Goal: Use online tool/utility: Utilize a website feature to perform a specific function

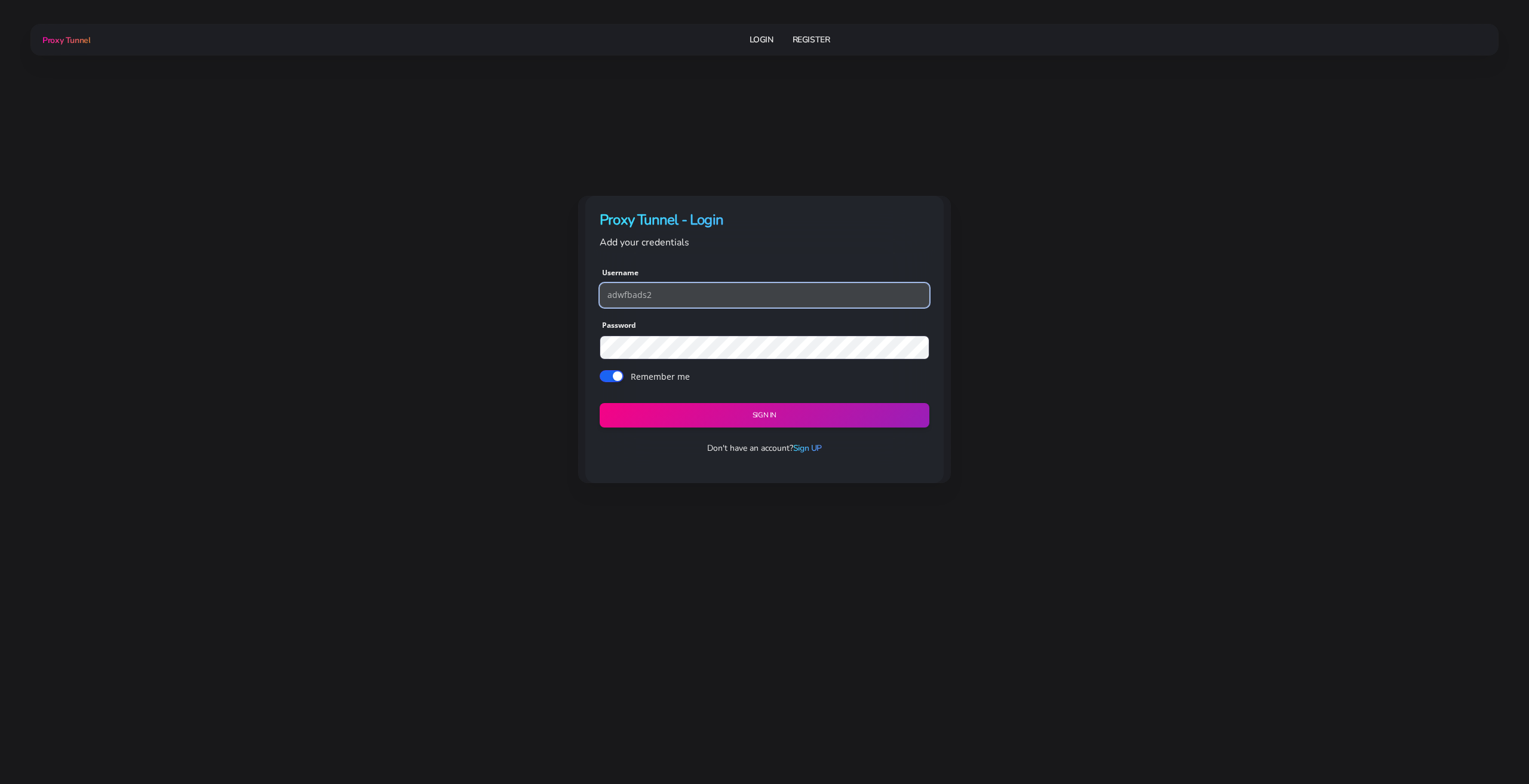
click at [680, 299] on input "adwfbads2" at bounding box center [764, 295] width 330 height 24
click at [727, 410] on button "Sign in" at bounding box center [764, 416] width 336 height 25
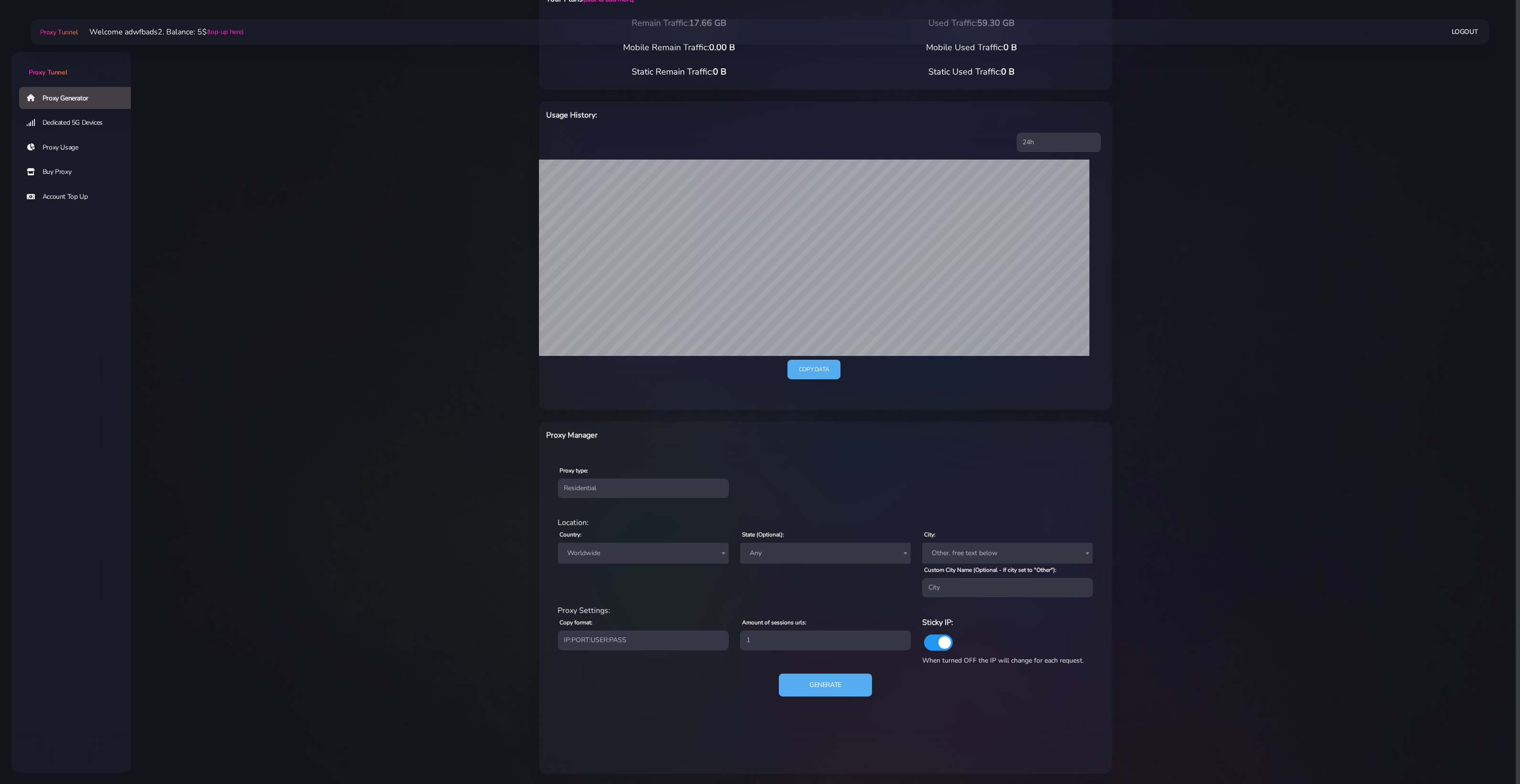
scroll to position [68, 0]
click at [593, 474] on div "Proxy type: Residential Static Mobile" at bounding box center [643, 480] width 182 height 34
click at [598, 546] on span "Worldwide" at bounding box center [644, 552] width 159 height 14
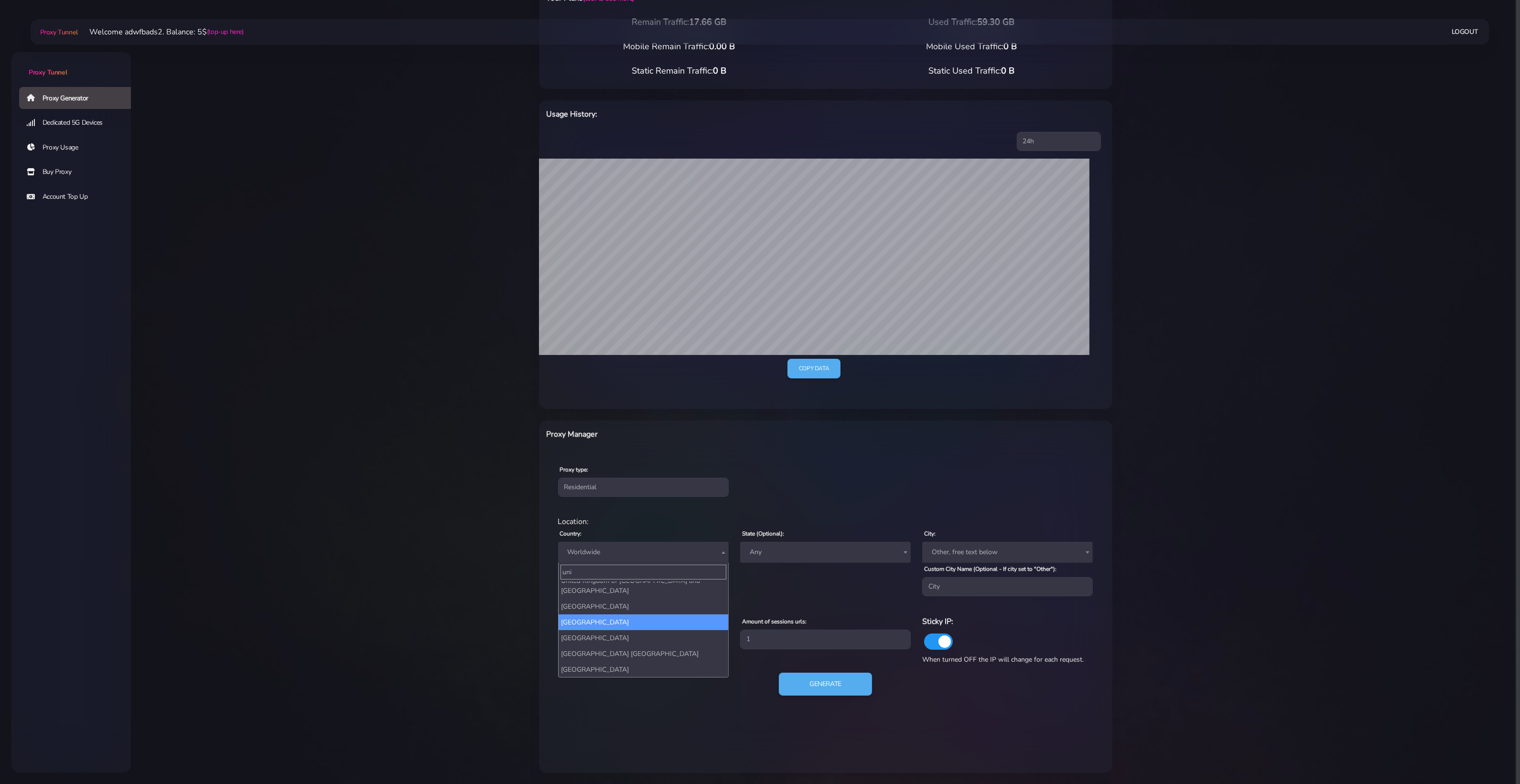
scroll to position [25, 0]
type input "uni"
select select "US"
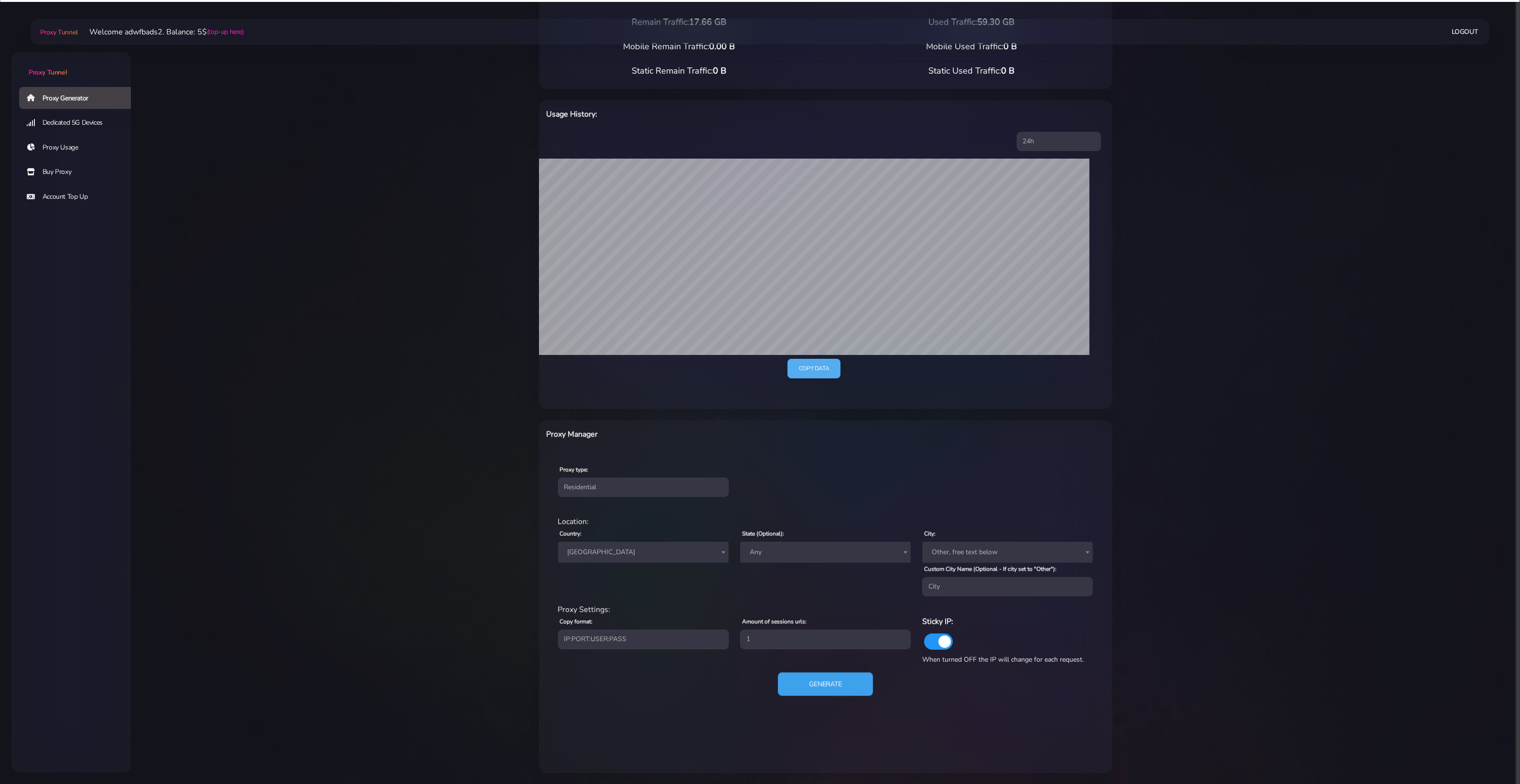
click at [795, 626] on button "Generate" at bounding box center [825, 684] width 95 height 24
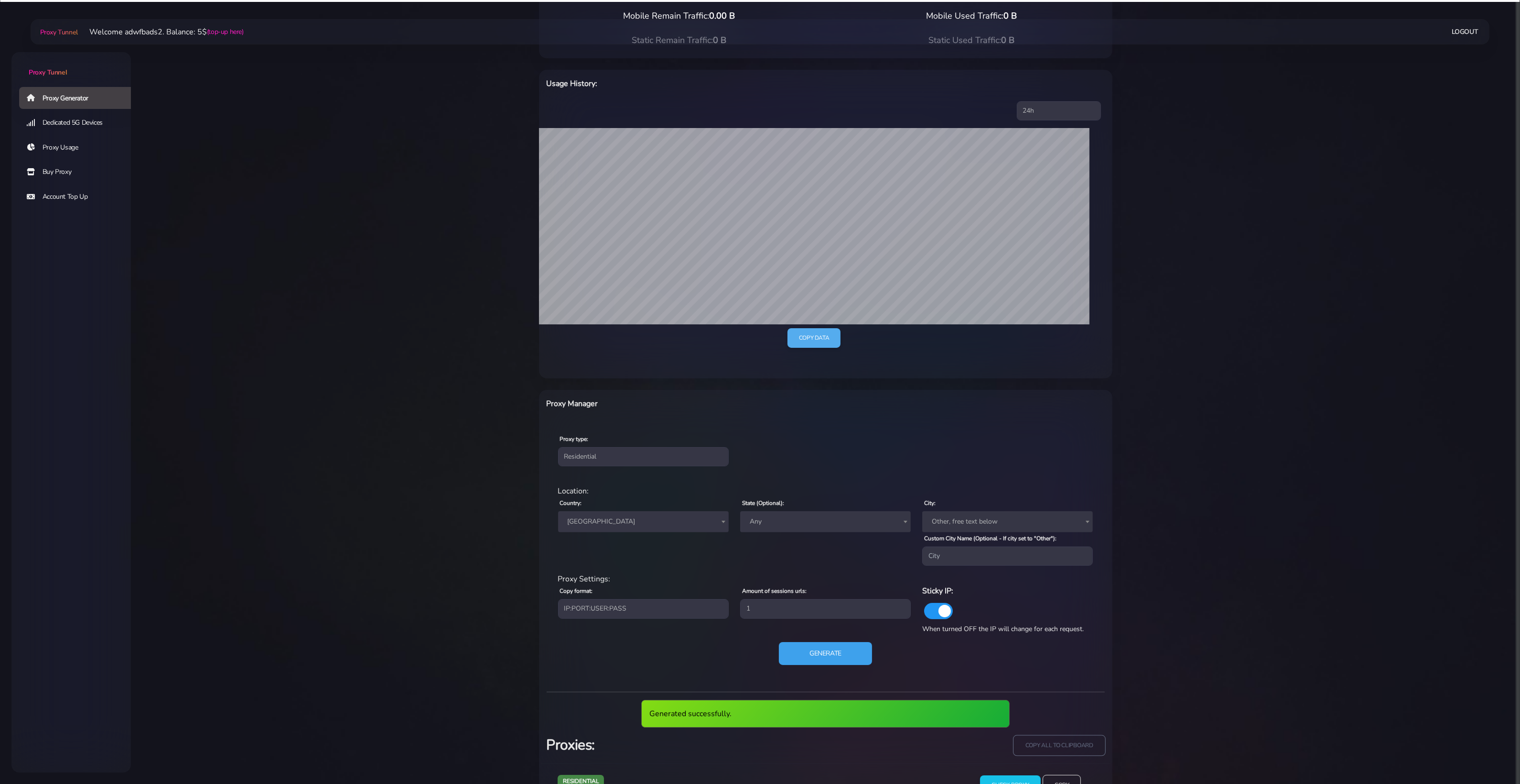
scroll to position [141, 0]
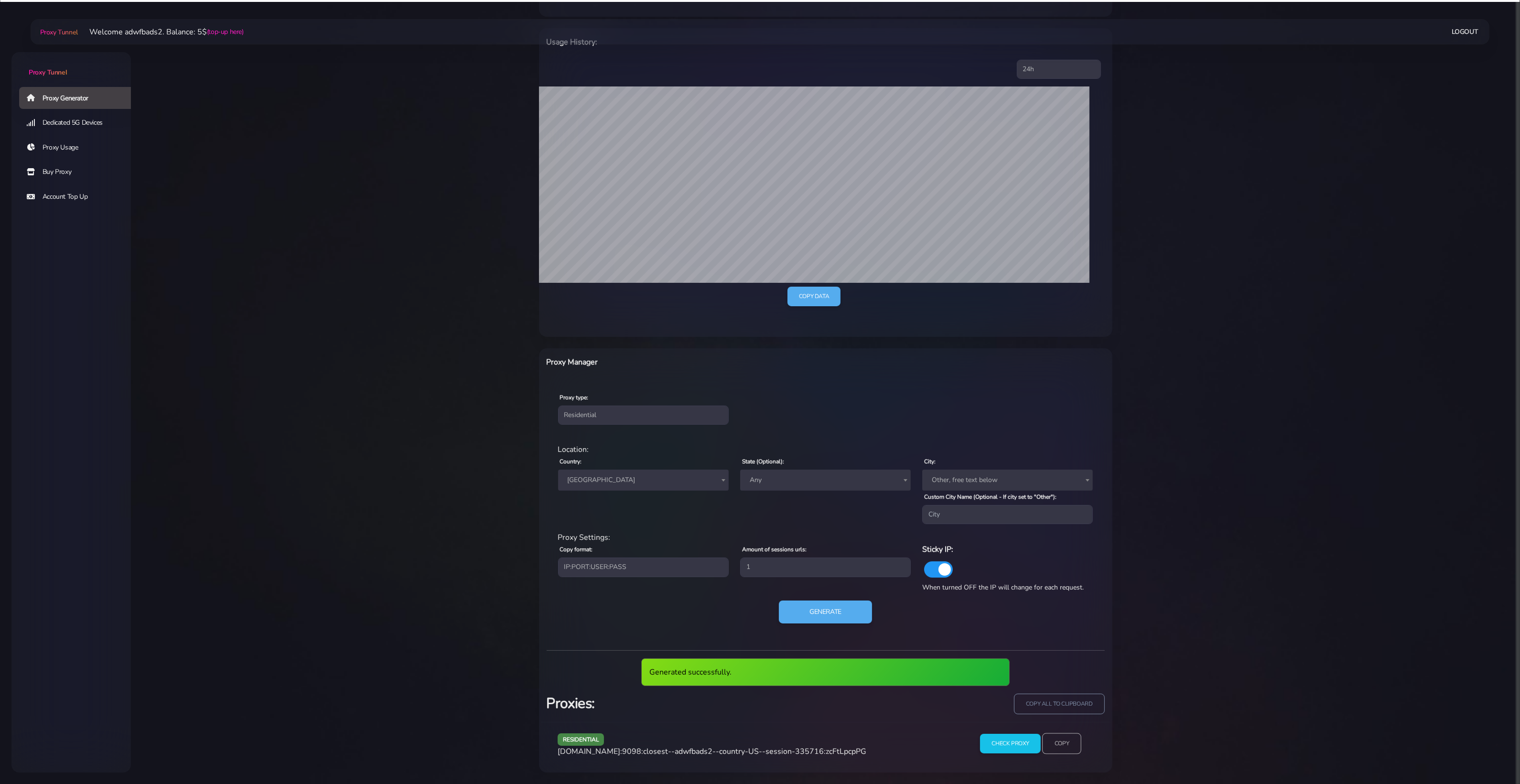
click at [1073, 626] on input "Copy" at bounding box center [1062, 744] width 39 height 21
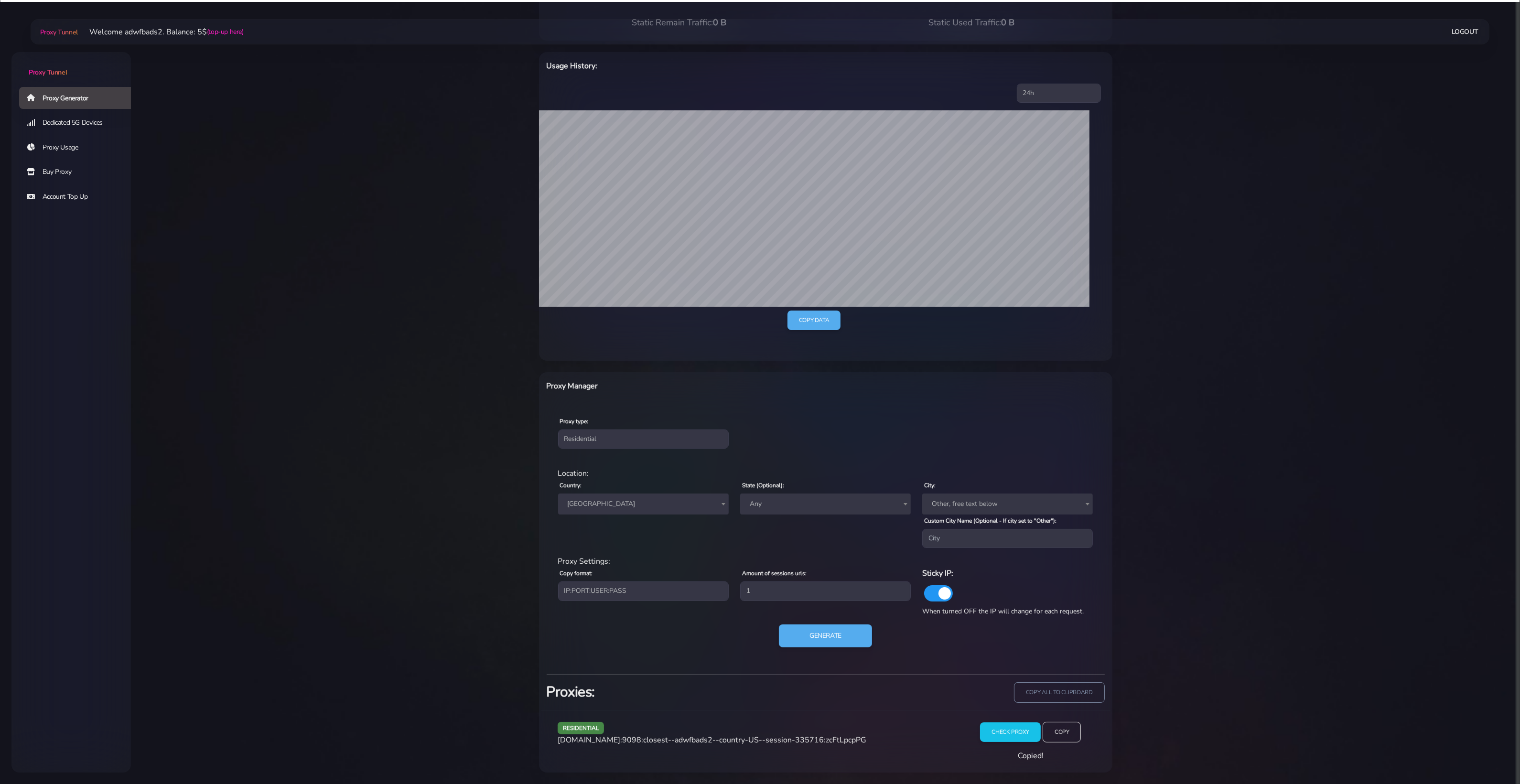
scroll to position [106, 0]
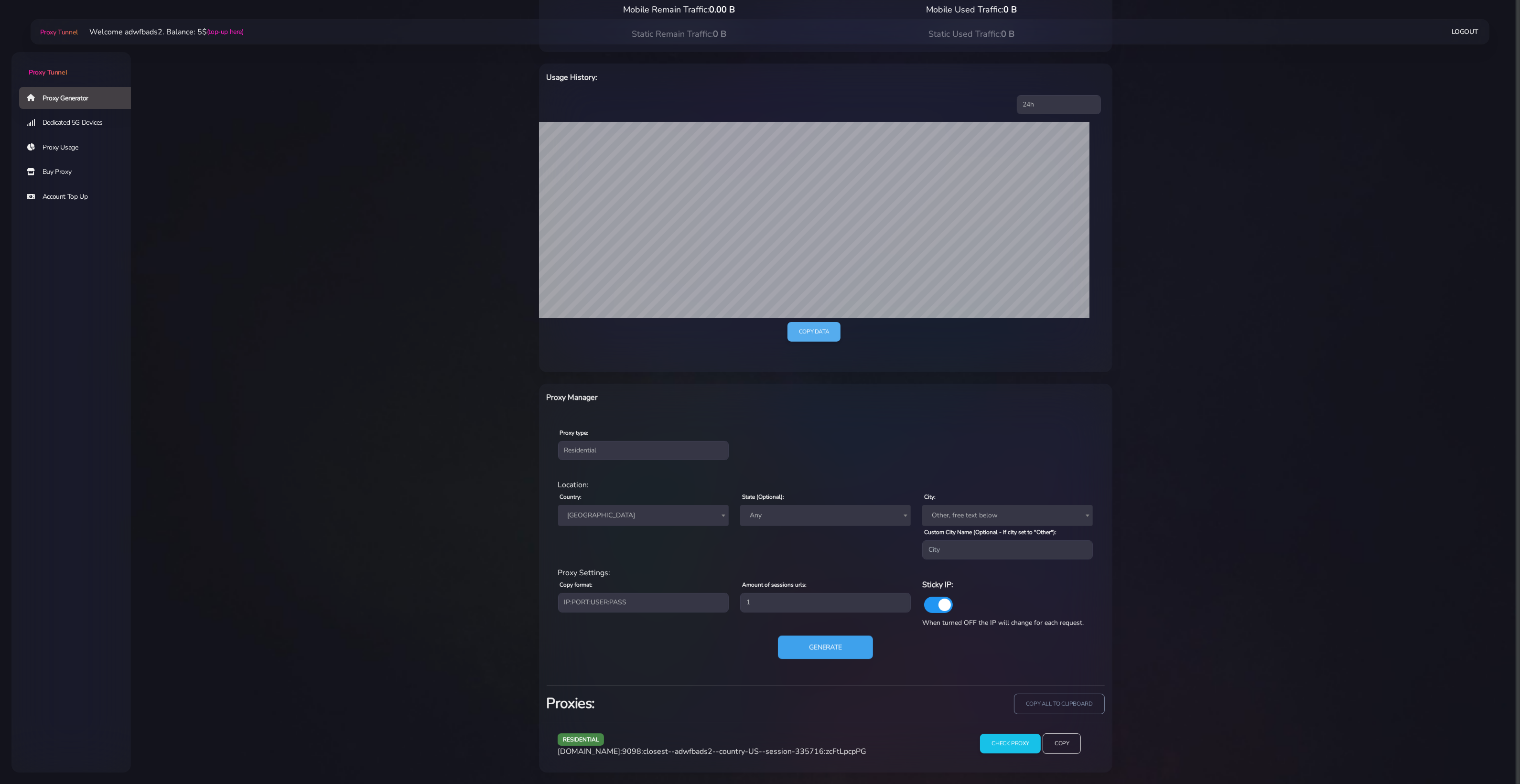
drag, startPoint x: 818, startPoint y: 640, endPoint x: 821, endPoint y: 637, distance: 4.2
click at [818, 626] on button "Generate" at bounding box center [825, 648] width 95 height 24
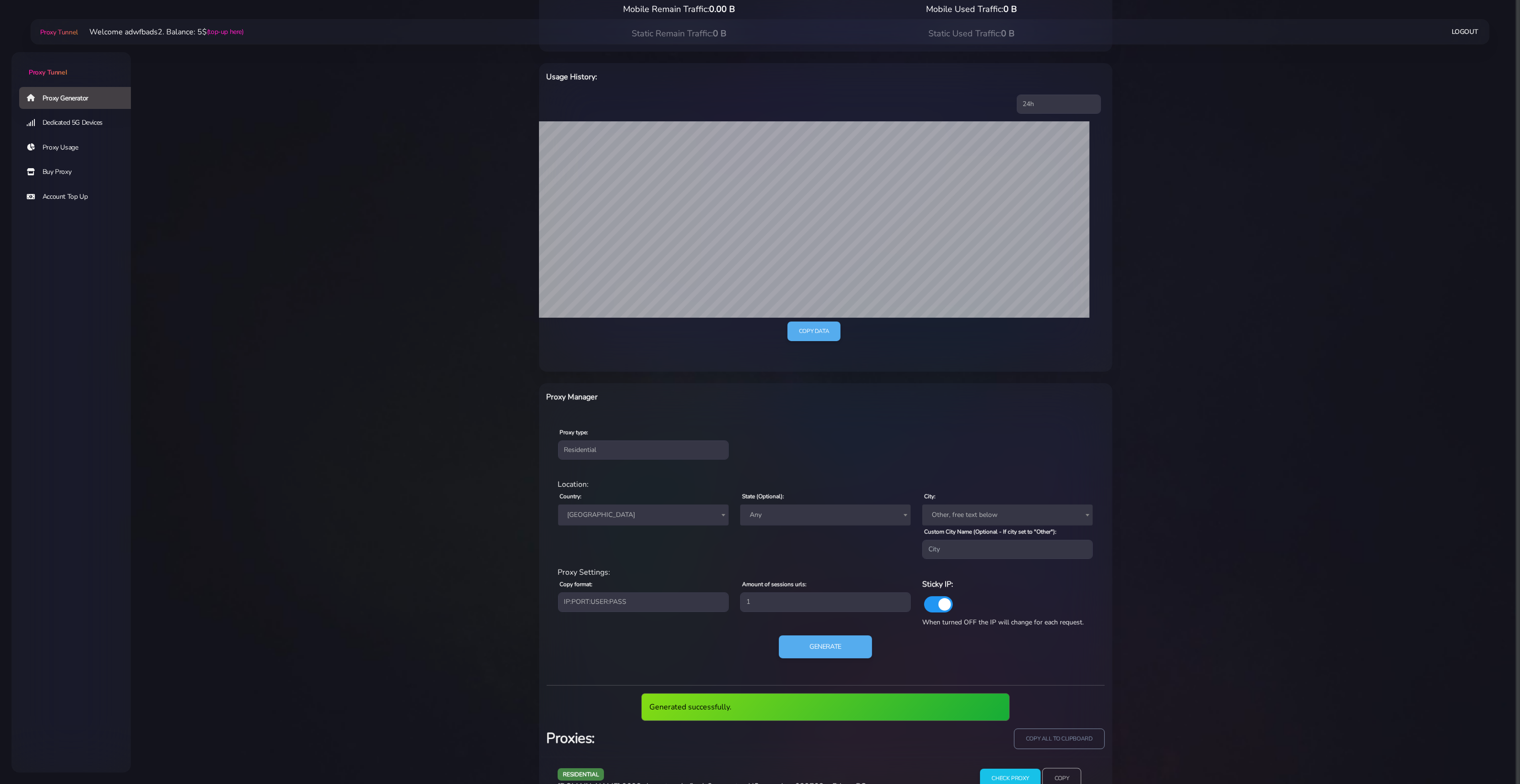
click at [1072, 626] on input "Copy" at bounding box center [1062, 779] width 39 height 21
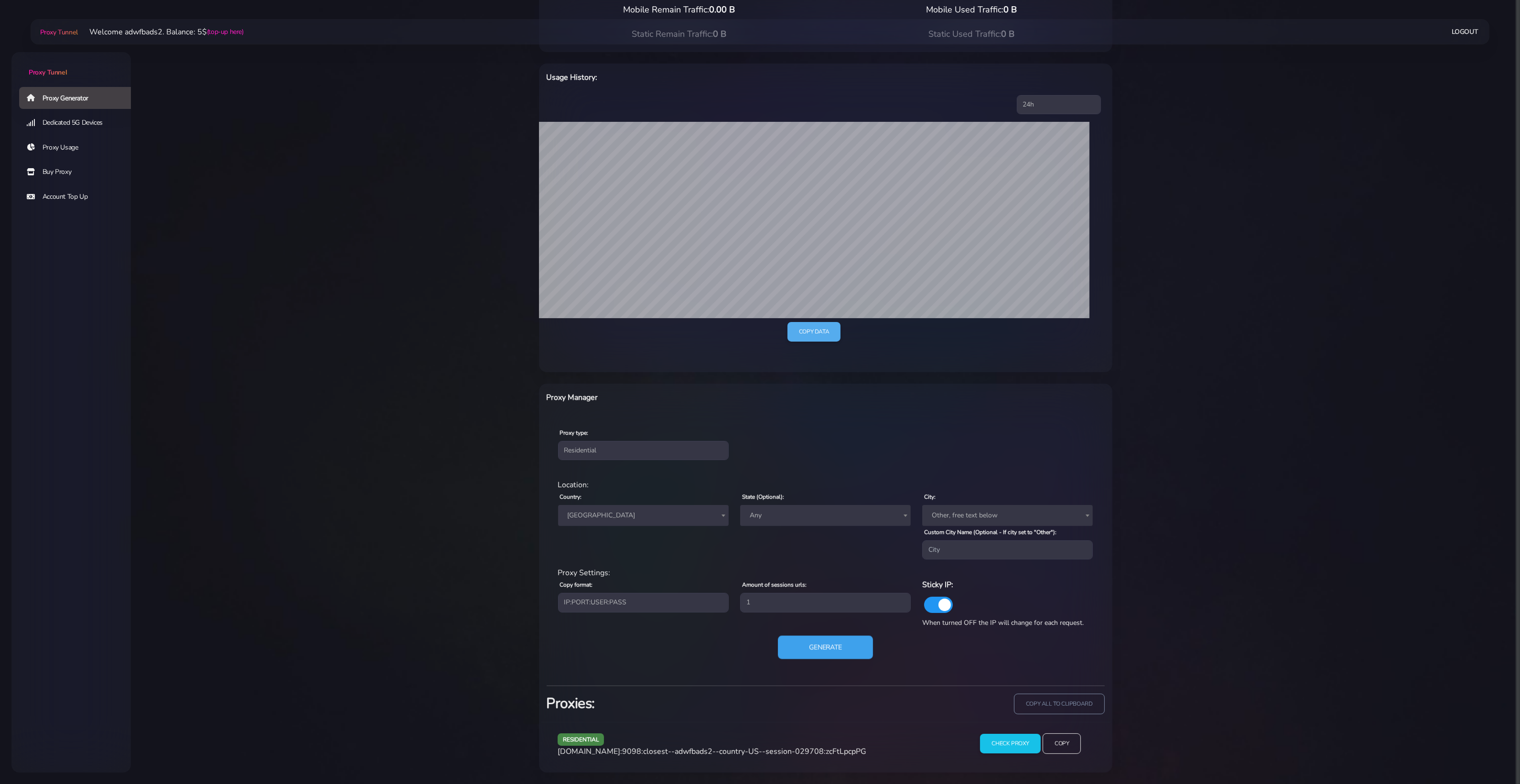
click at [830, 626] on button "Generate" at bounding box center [825, 648] width 95 height 24
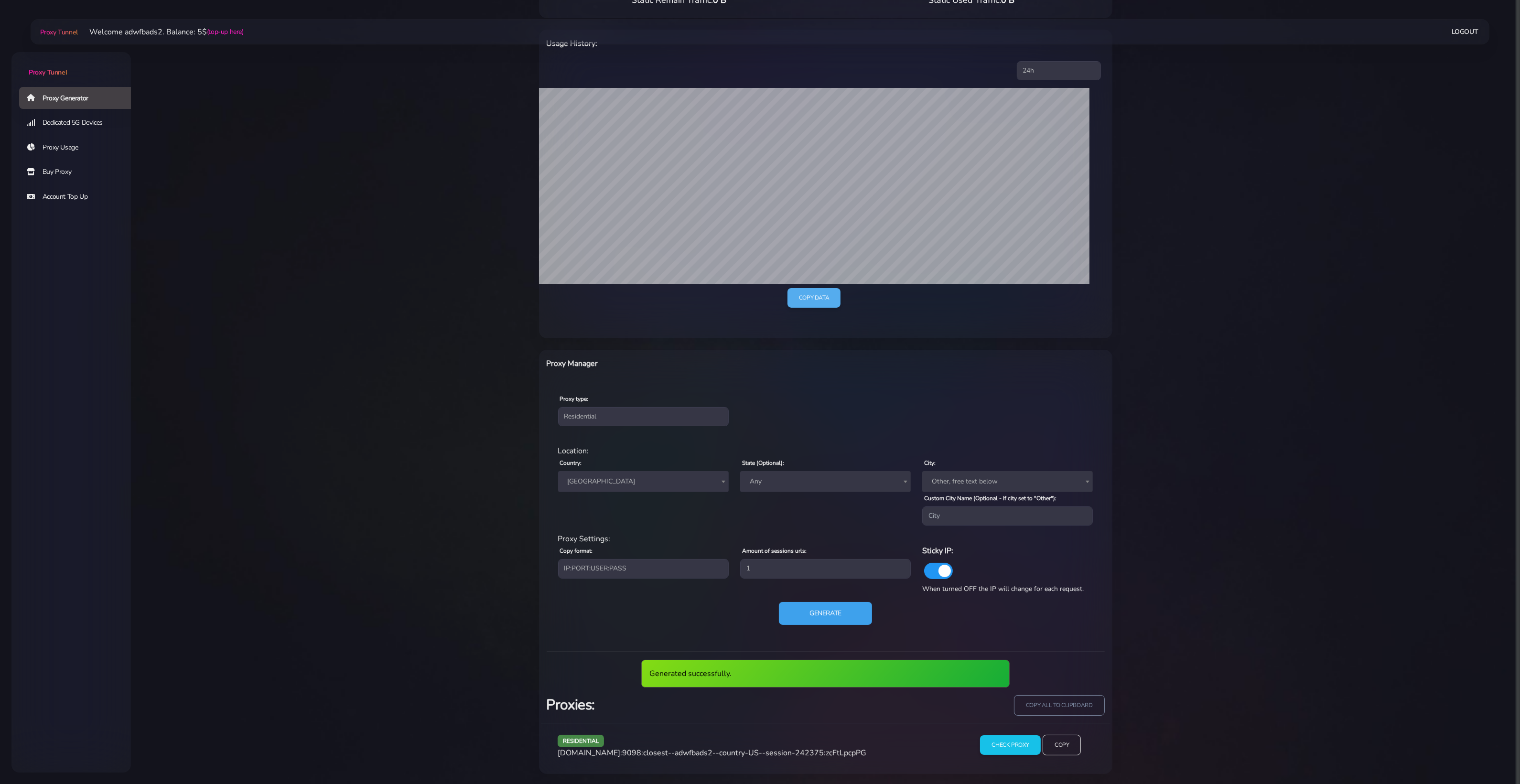
scroll to position [141, 0]
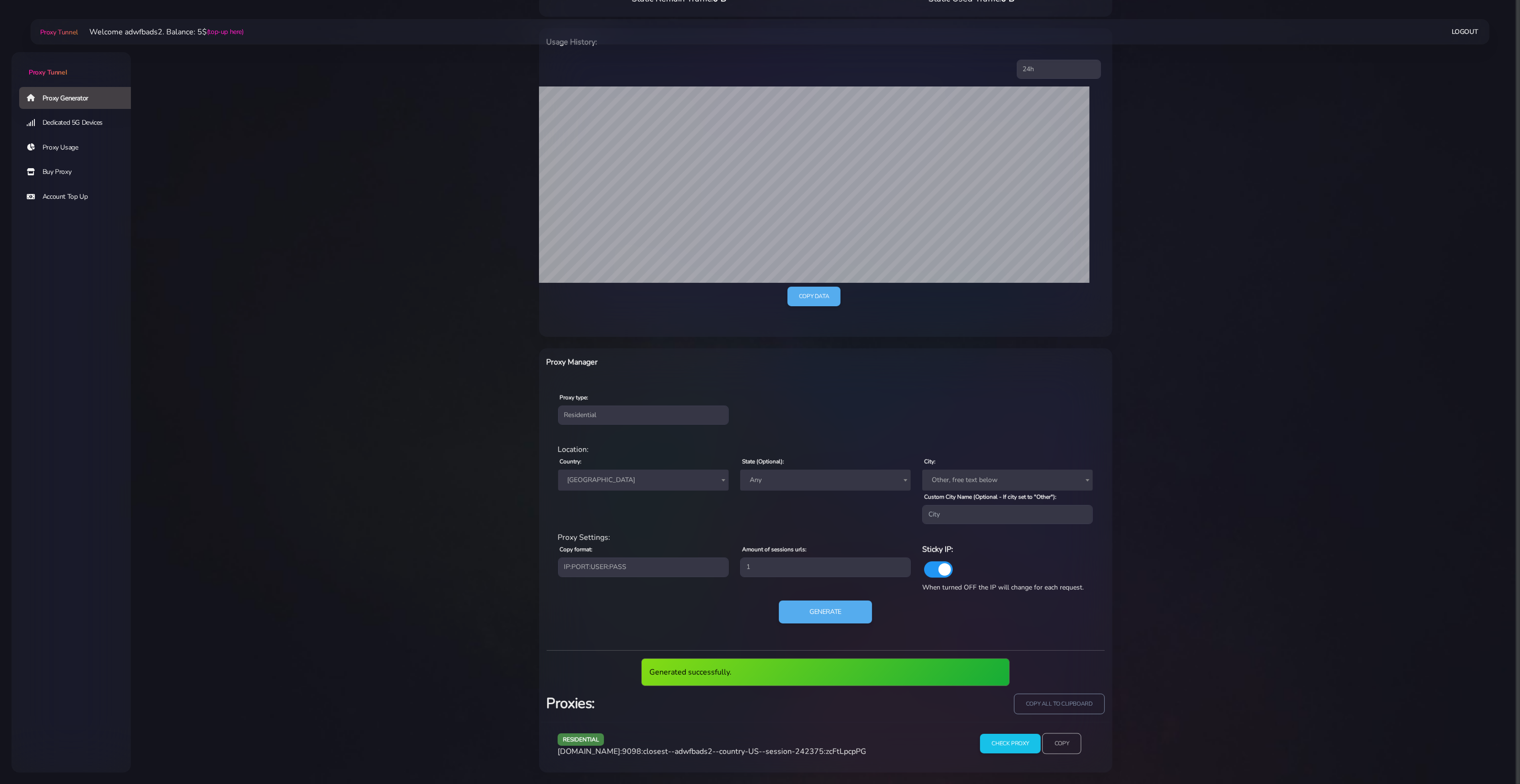
click at [1076, 626] on input "Copy" at bounding box center [1062, 744] width 39 height 21
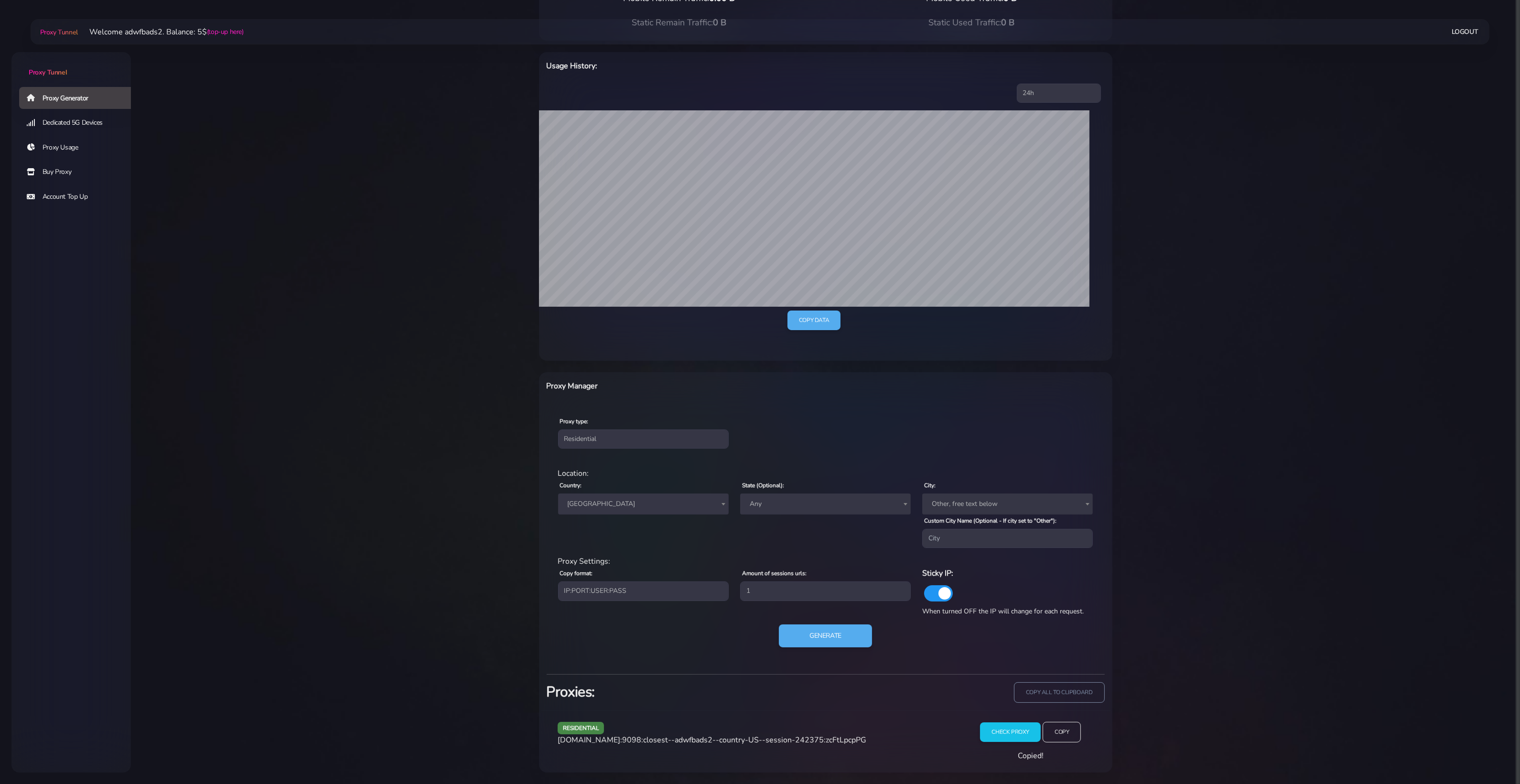
scroll to position [106, 0]
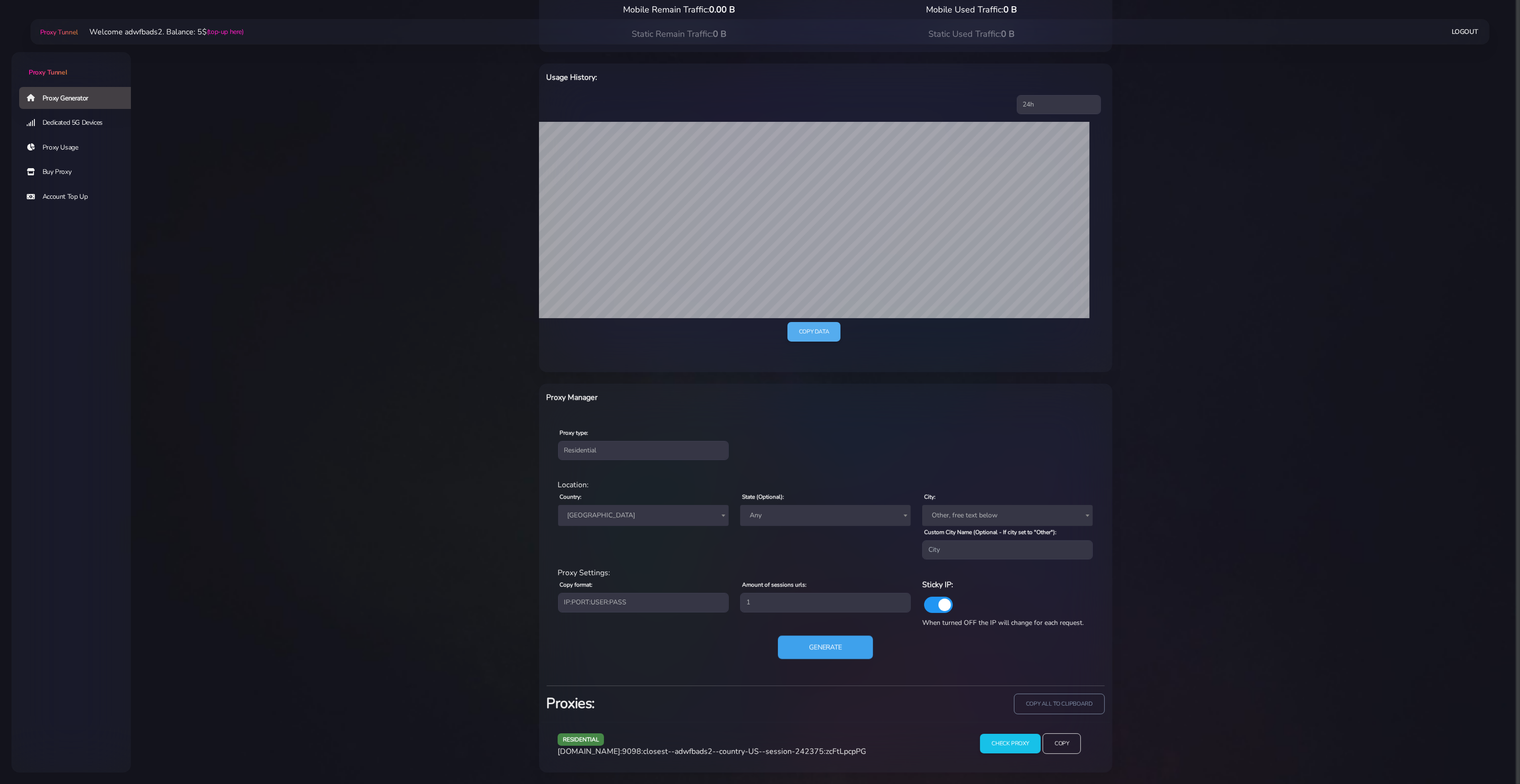
click at [838, 626] on button "Generate" at bounding box center [825, 648] width 95 height 24
drag, startPoint x: 445, startPoint y: 515, endPoint x: 469, endPoint y: 513, distance: 24.1
click at [447, 514] on main "Proxy Tunnel Welcome adwfbads2. Balance: 5$ (top-up here) Logout" at bounding box center [825, 350] width 1389 height 844
click at [830, 626] on button "Generate" at bounding box center [825, 648] width 95 height 24
click at [1076, 626] on input "Copy" at bounding box center [1062, 744] width 39 height 21
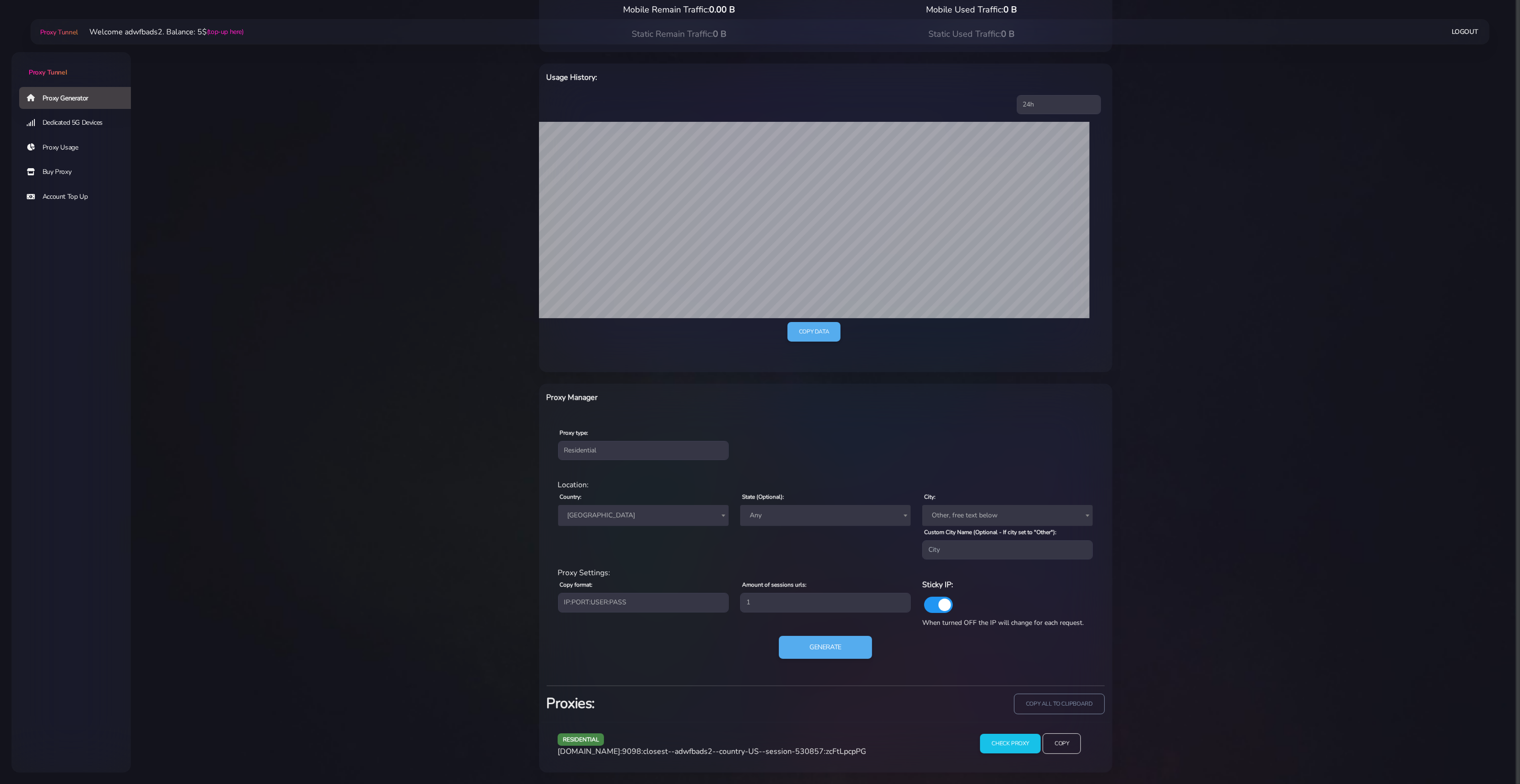
click at [638, 511] on span "[GEOGRAPHIC_DATA]" at bounding box center [644, 515] width 159 height 14
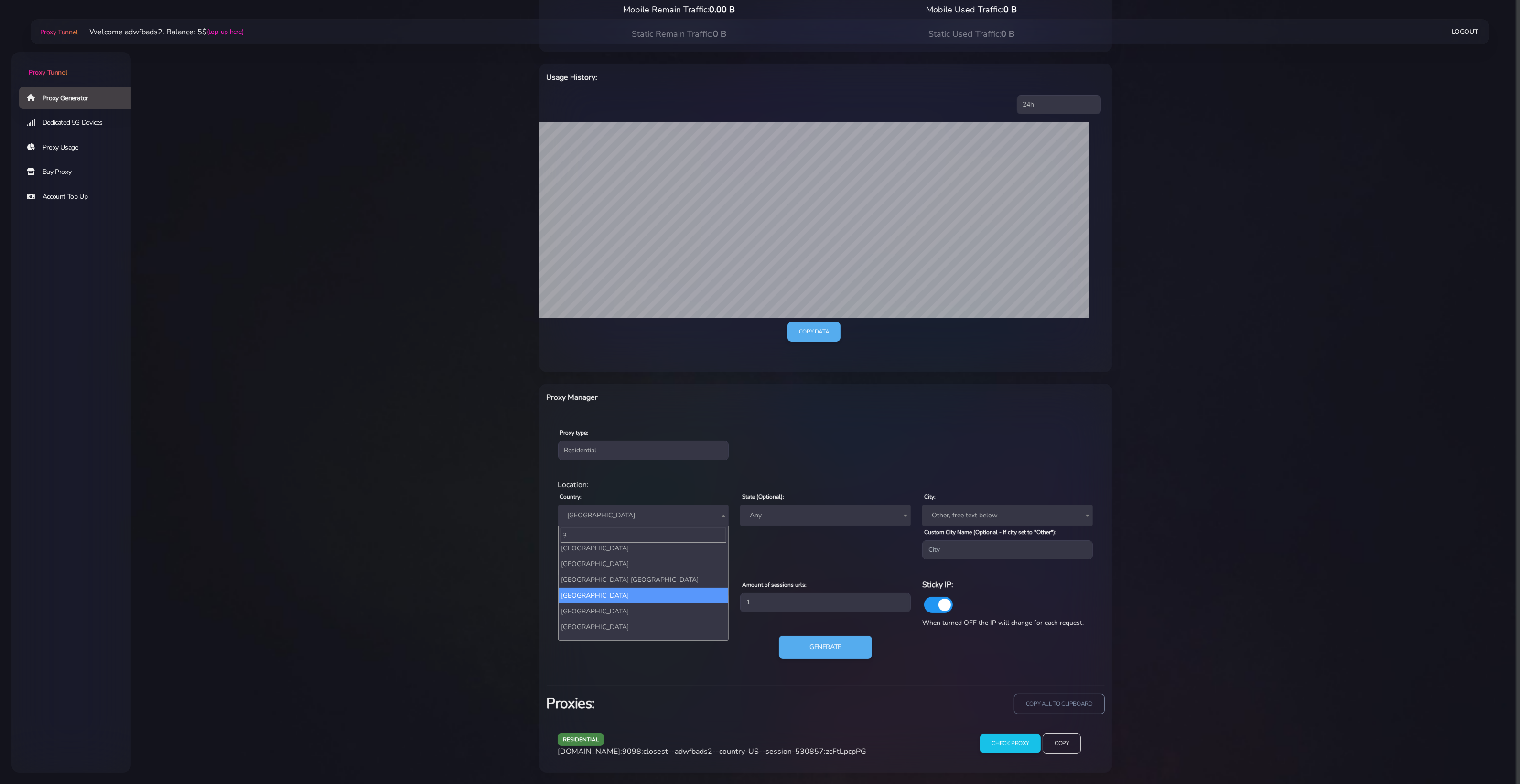
scroll to position [0, 0]
type input "З"
type input "P"
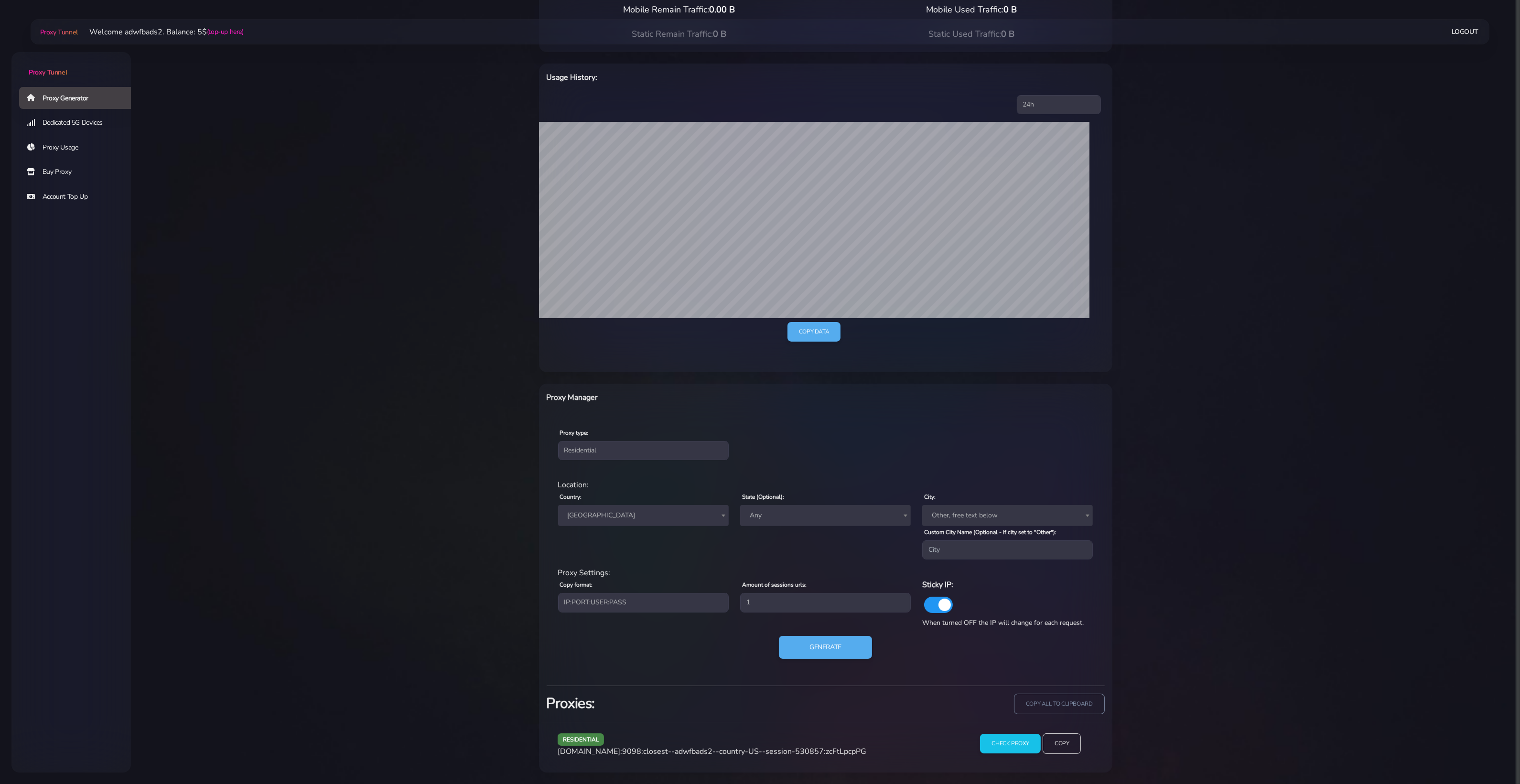
click at [734, 486] on div "Location:" at bounding box center [825, 484] width 546 height 11
click at [823, 626] on button "Generate" at bounding box center [825, 648] width 95 height 24
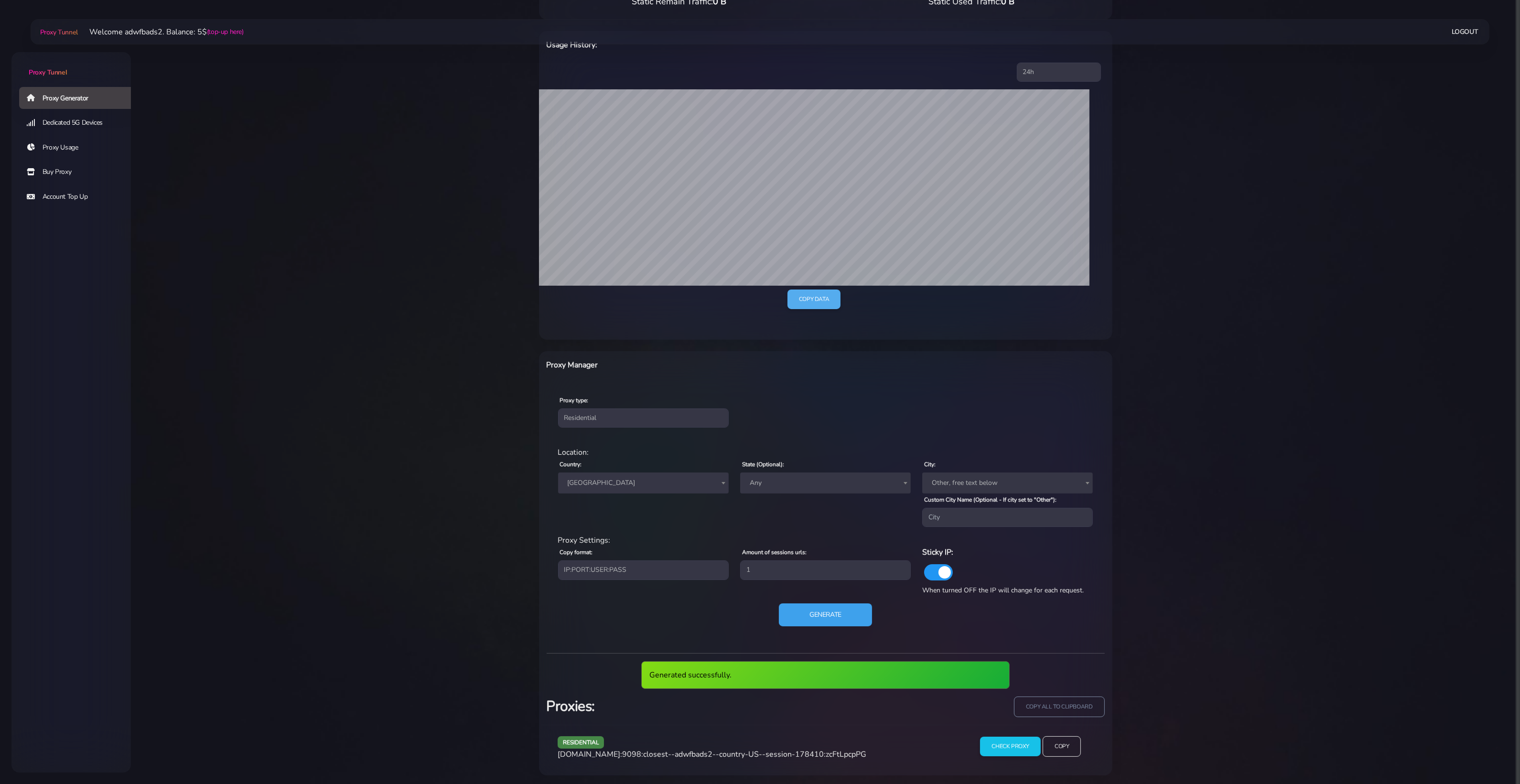
scroll to position [141, 0]
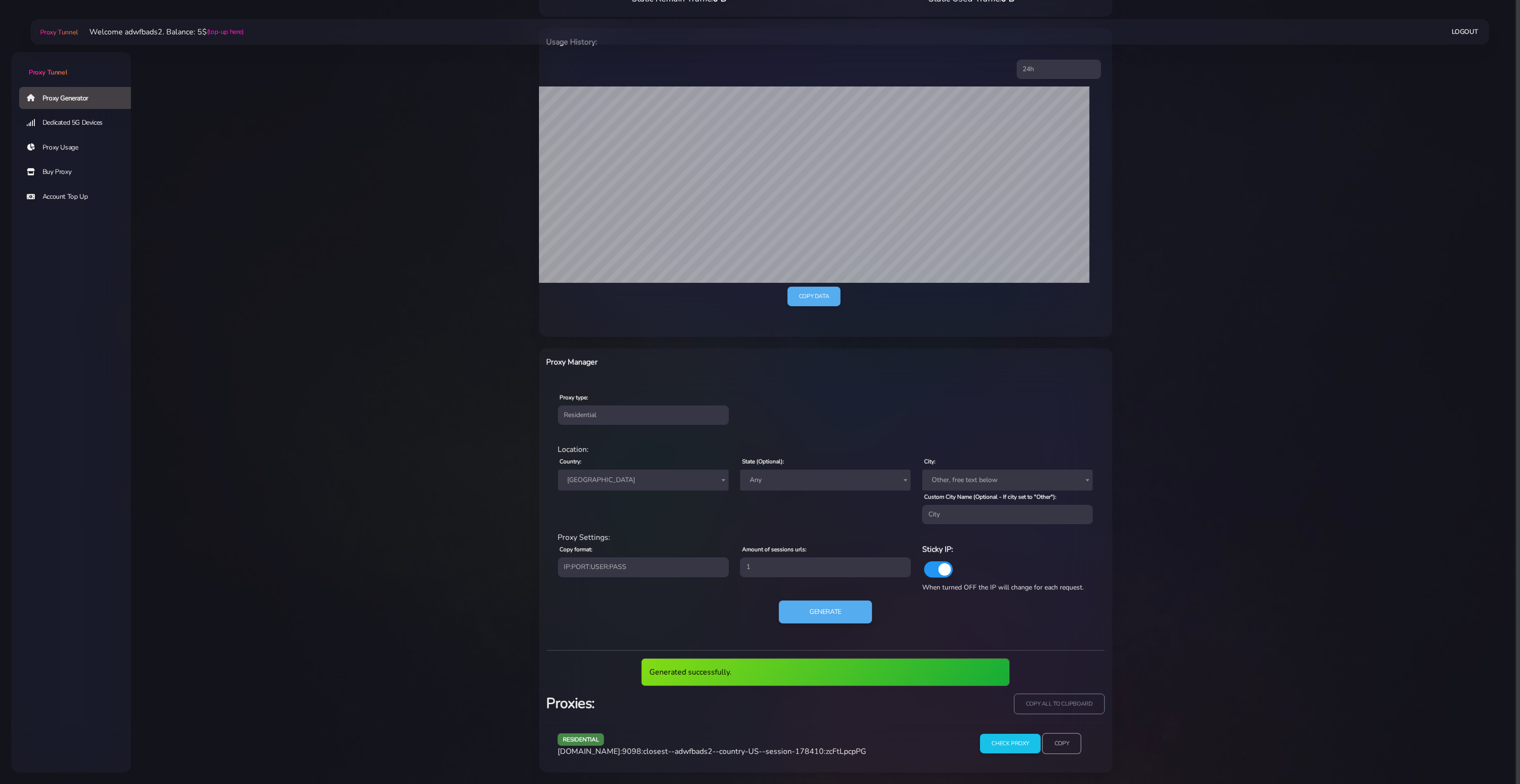
click at [1054, 626] on input "Copy" at bounding box center [1062, 744] width 39 height 21
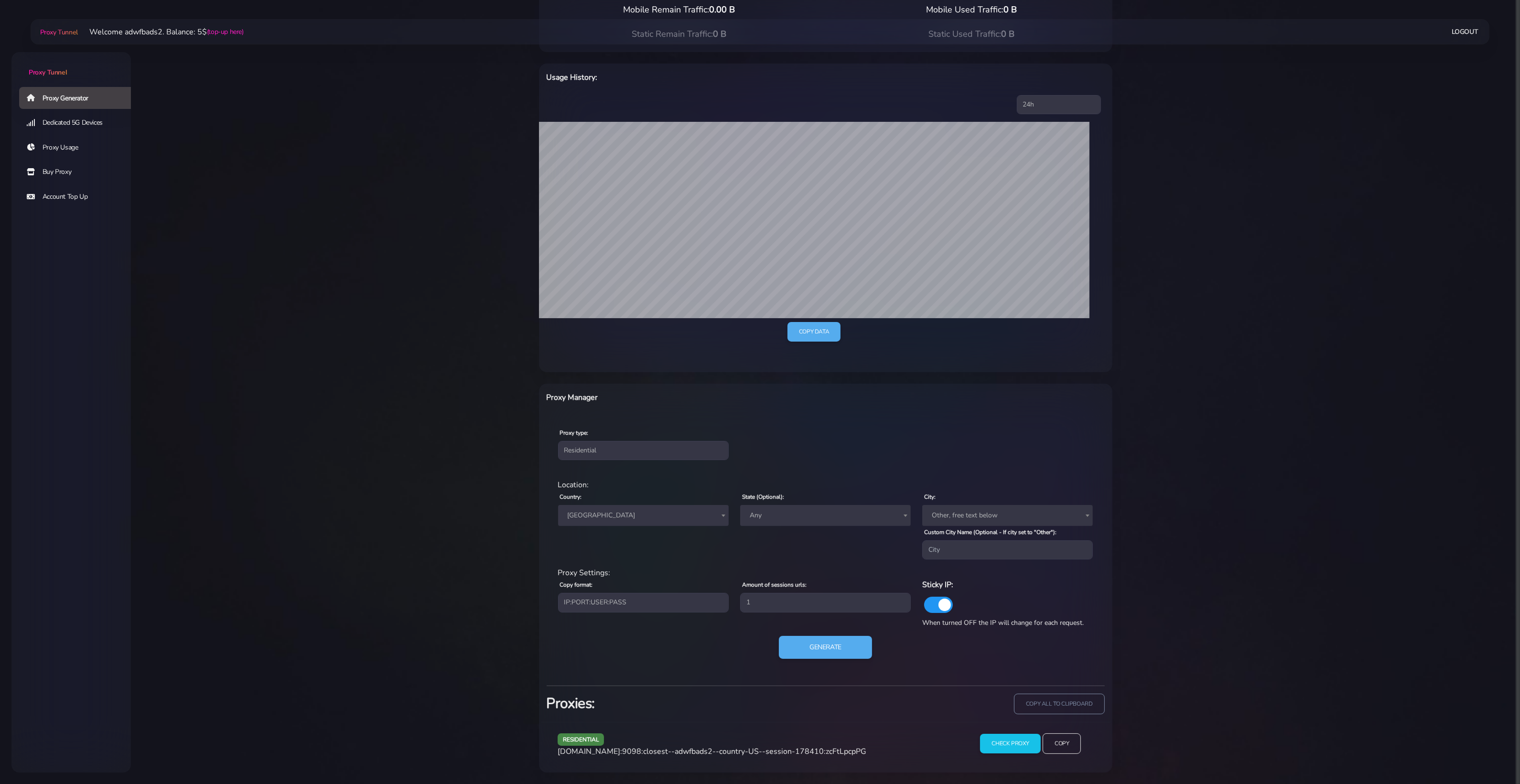
click at [658, 519] on span "[GEOGRAPHIC_DATA]" at bounding box center [644, 515] width 159 height 14
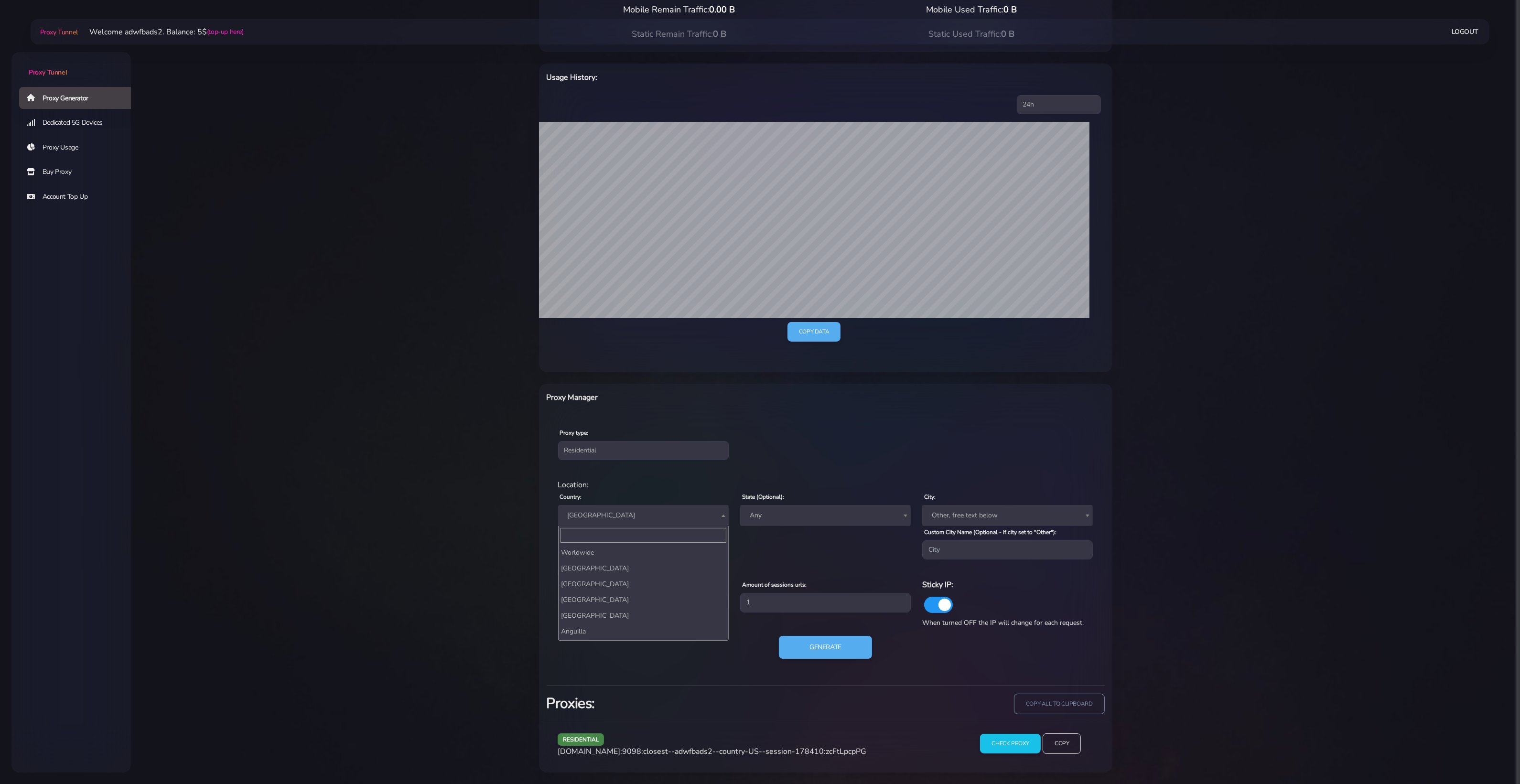
scroll to position [3698, 0]
select select "UK"
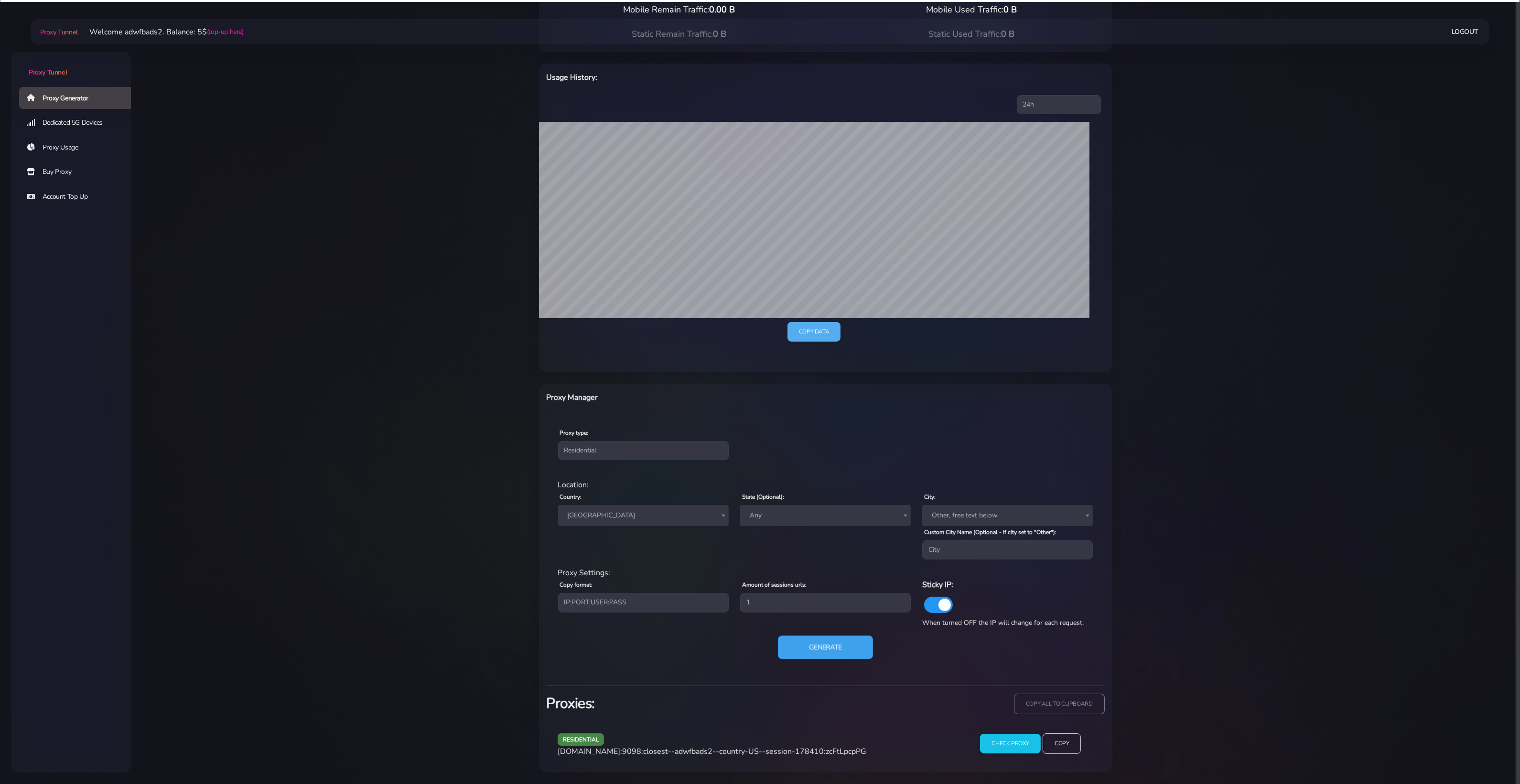
click at [793, 626] on button "Generate" at bounding box center [825, 648] width 95 height 24
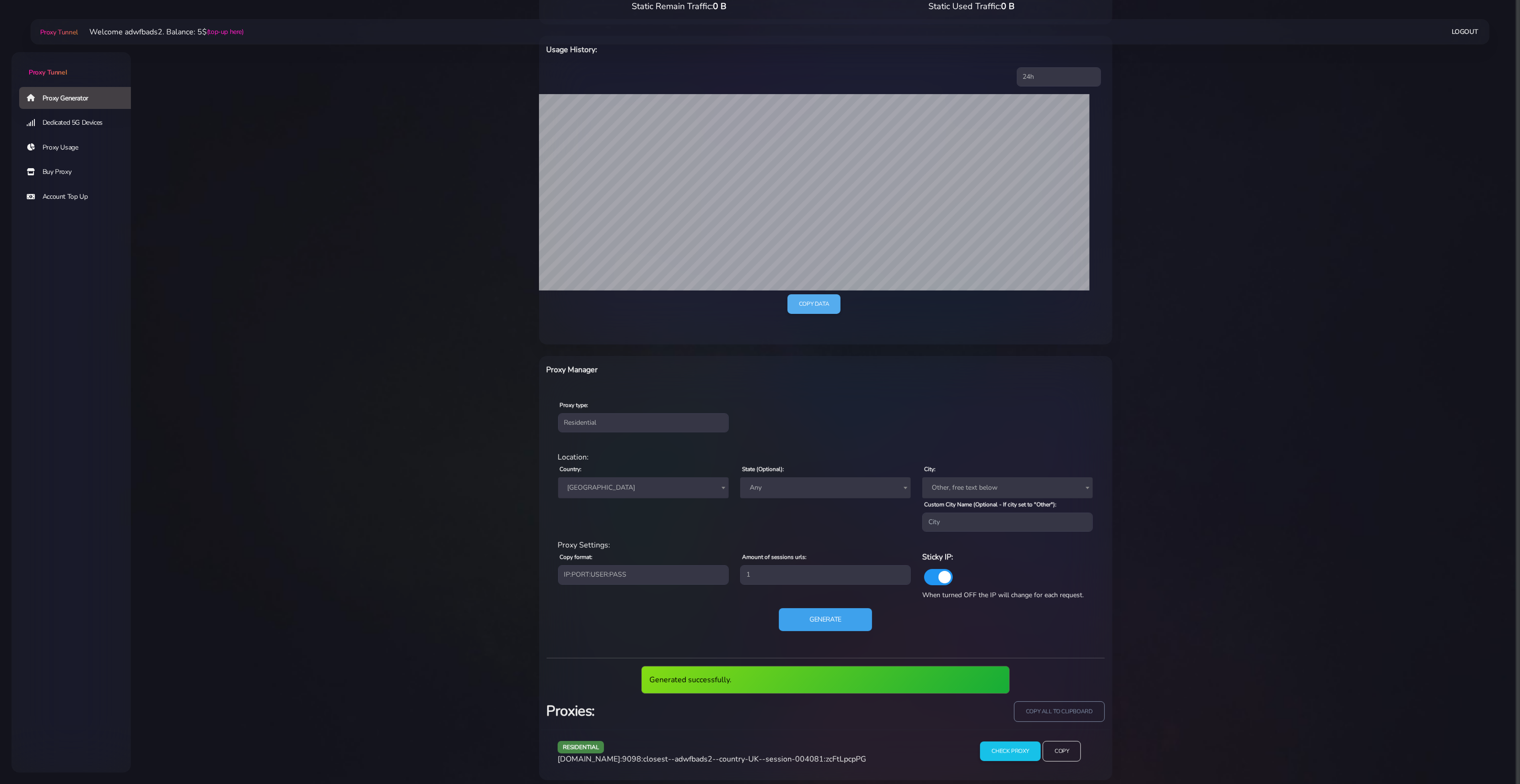
scroll to position [141, 0]
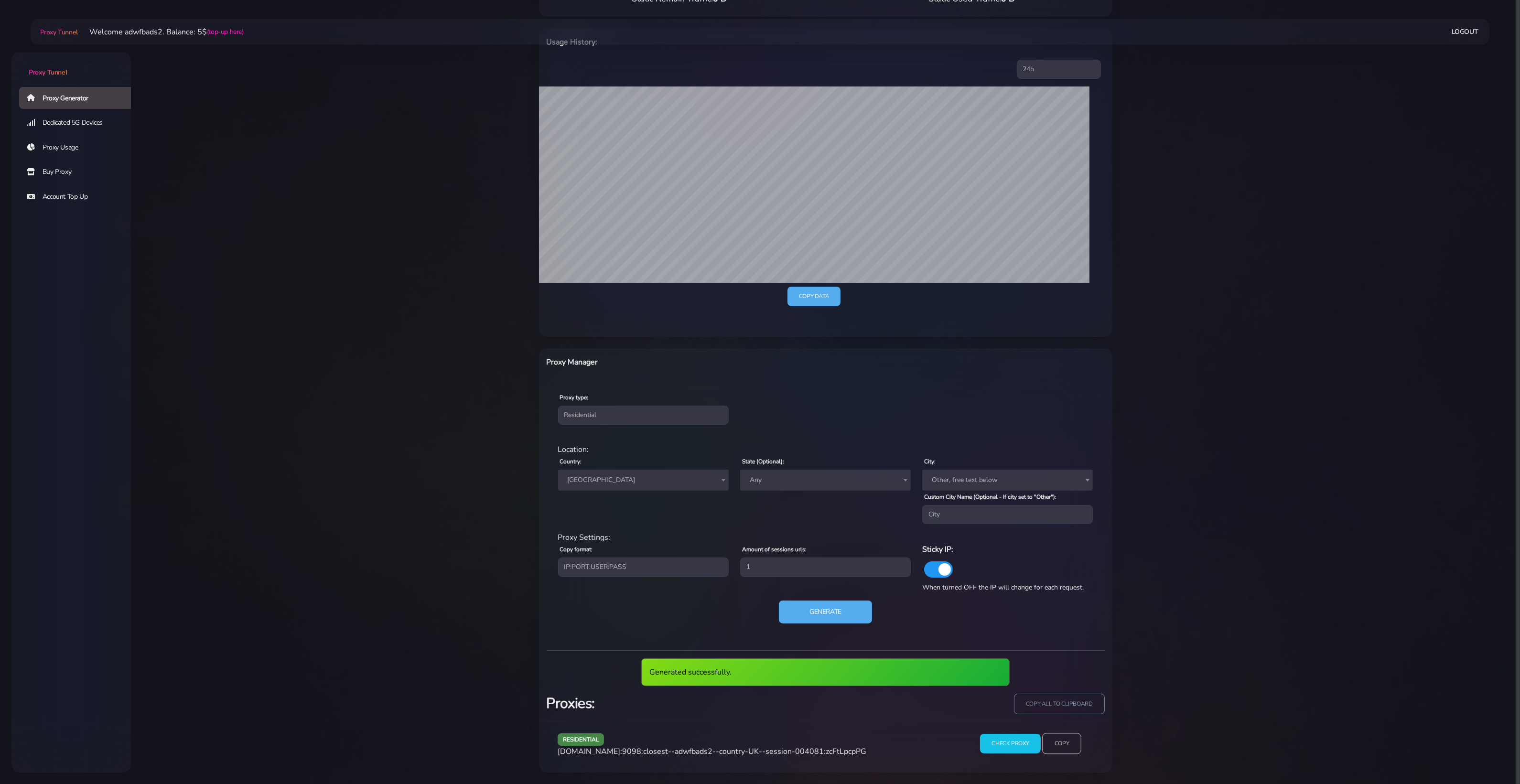
click at [1064, 626] on input "Copy" at bounding box center [1062, 744] width 39 height 21
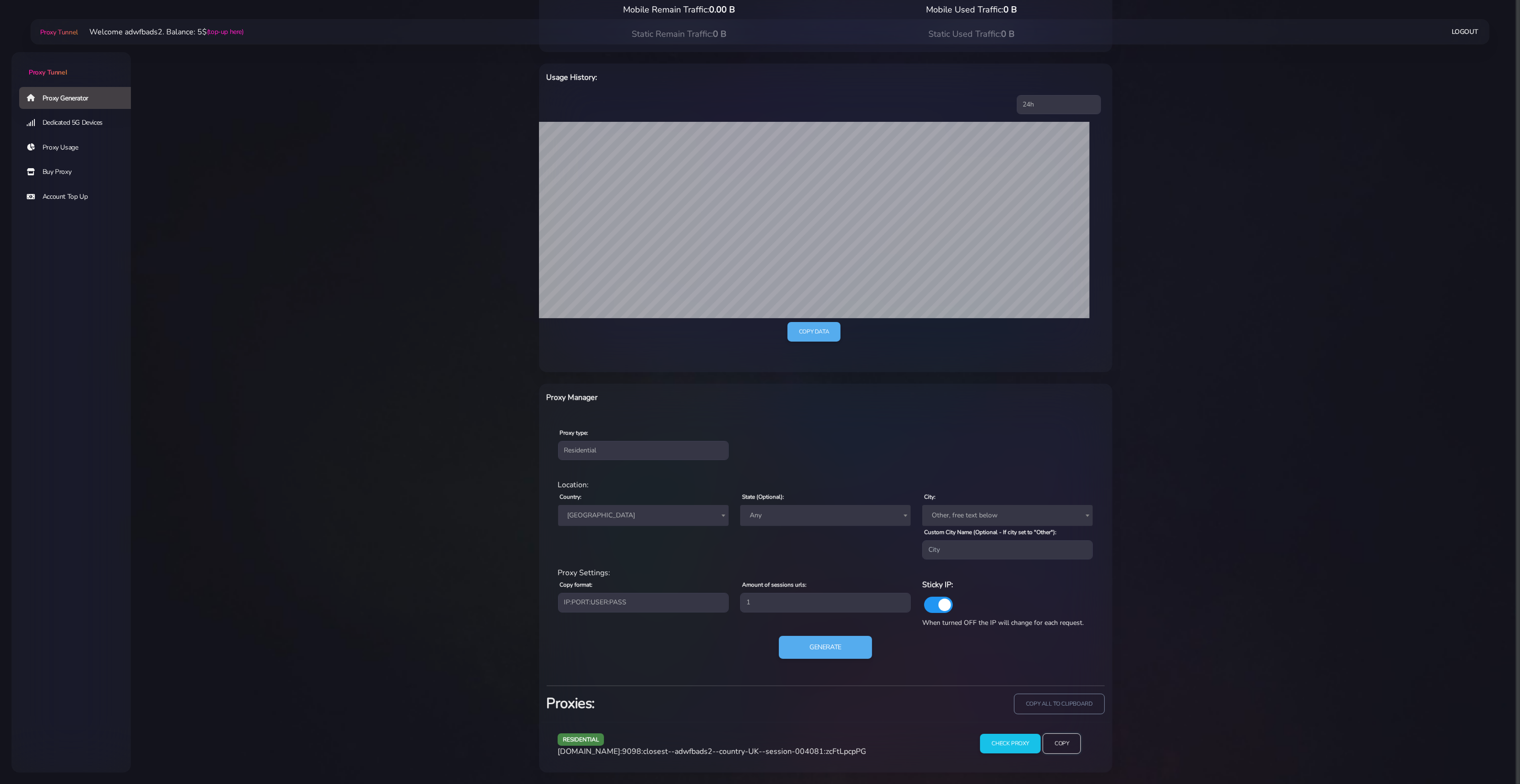
scroll to position [106, 0]
